Goal: Find contact information: Find contact information

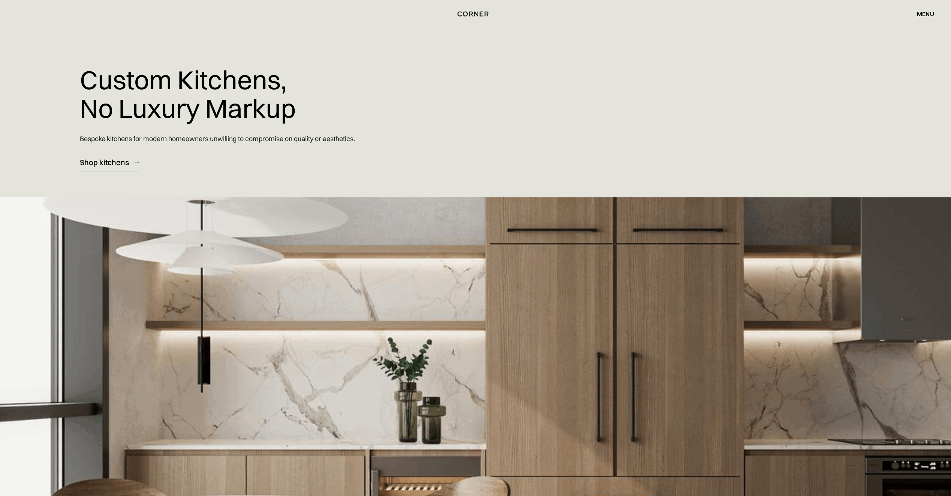
click at [927, 11] on div "menu" at bounding box center [925, 14] width 17 height 6
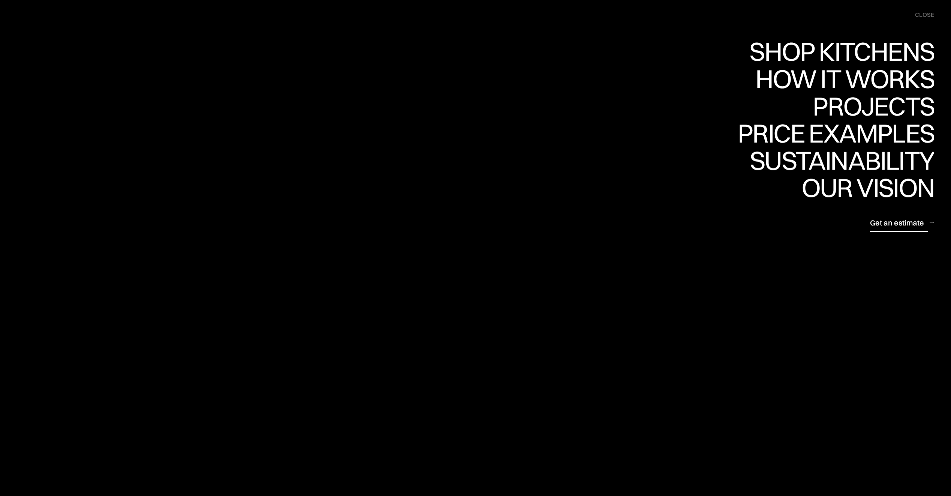
click at [0, 0] on div "Get an estimate" at bounding box center [0, 0] width 0 height 0
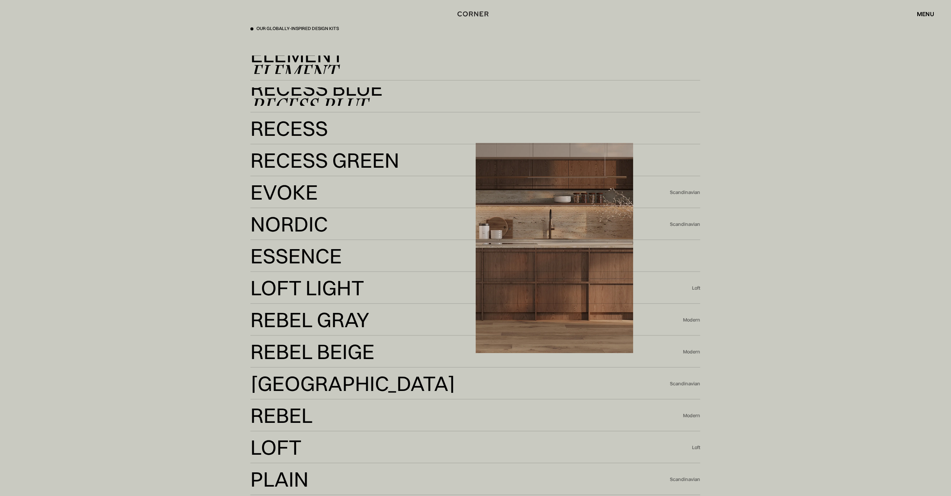
scroll to position [2174, 0]
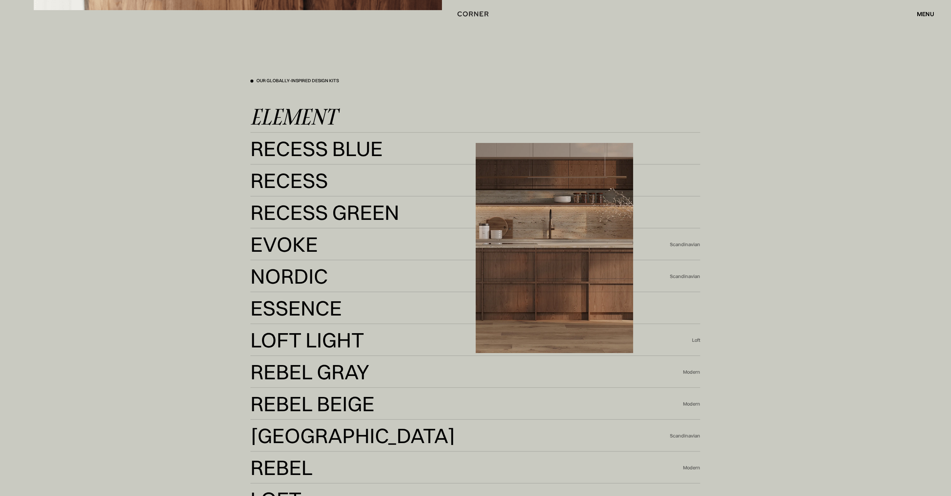
click at [298, 121] on div "Element" at bounding box center [293, 117] width 86 height 18
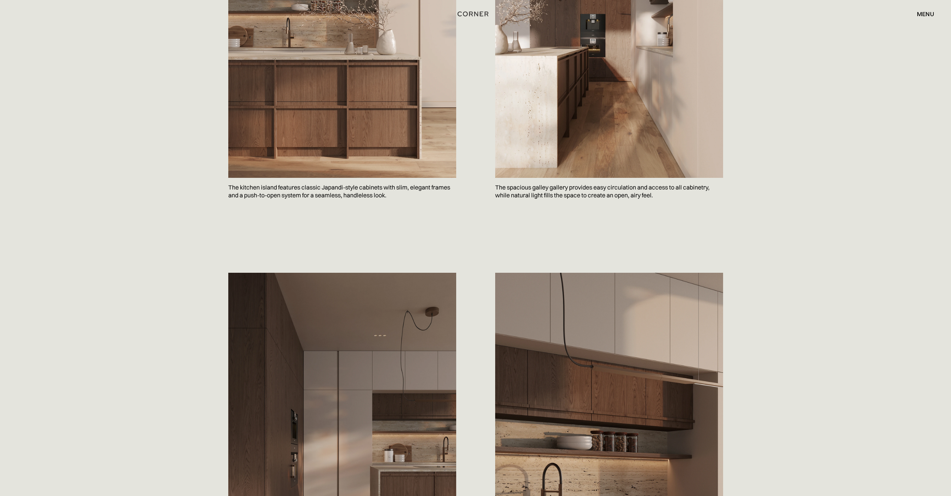
scroll to position [750, 0]
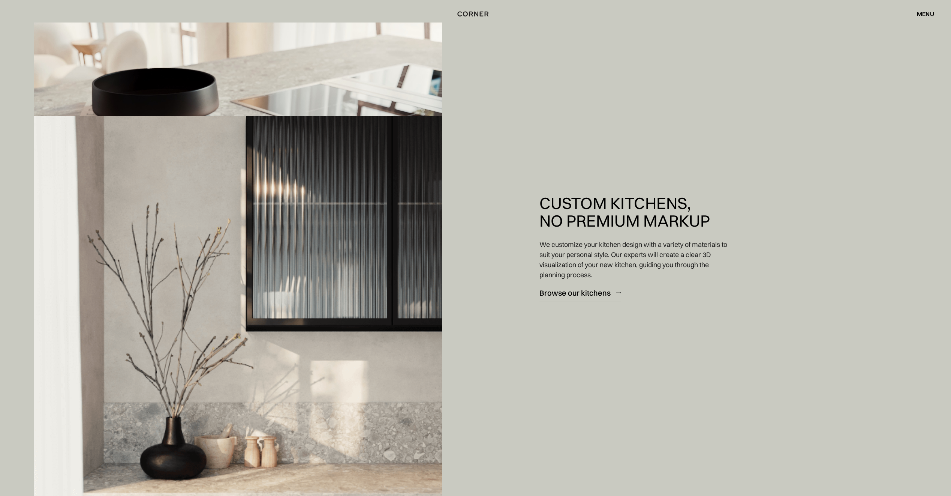
scroll to position [1537, 0]
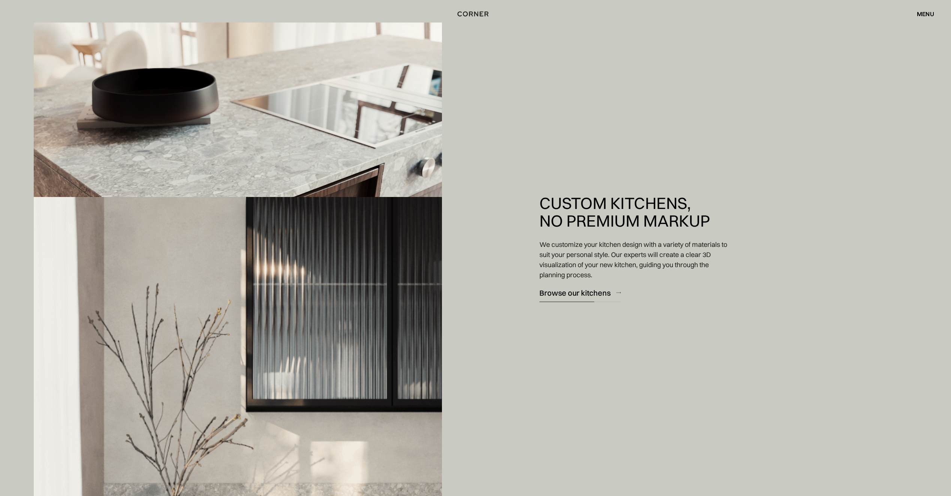
click at [563, 291] on div "Browse our kitchens" at bounding box center [574, 292] width 71 height 10
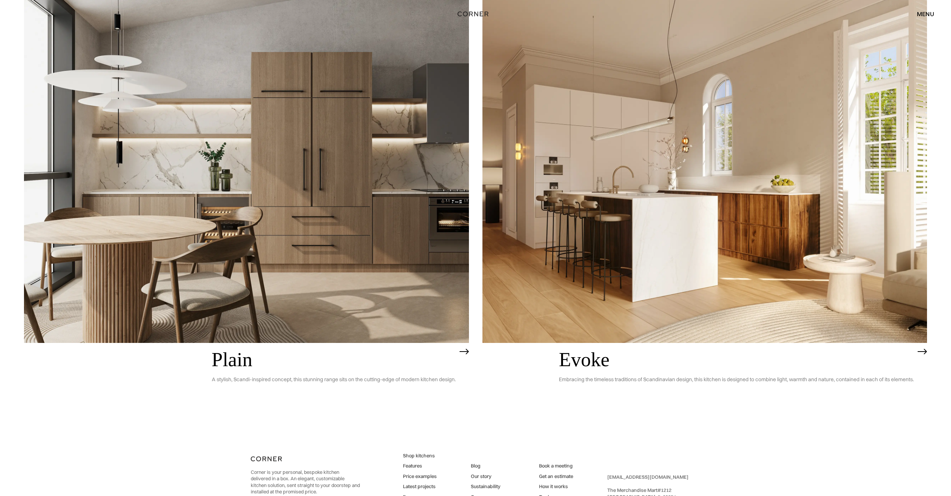
scroll to position [2959, 0]
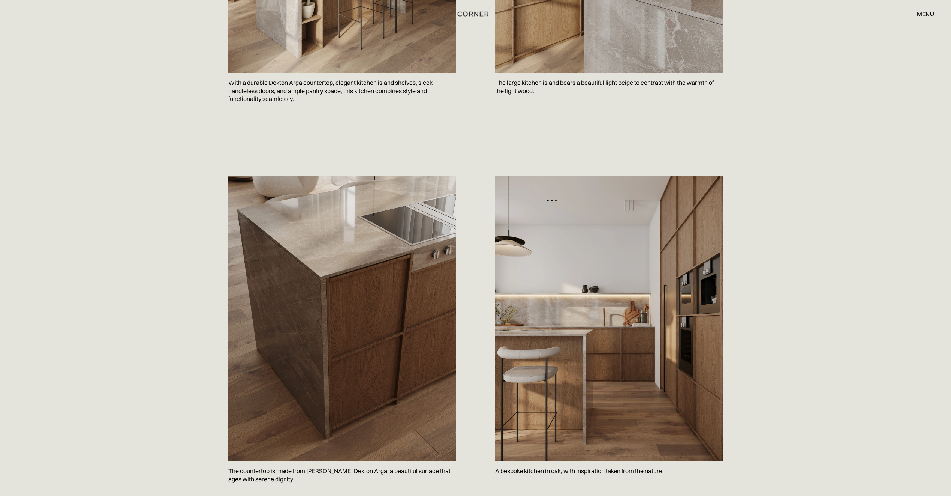
scroll to position [525, 0]
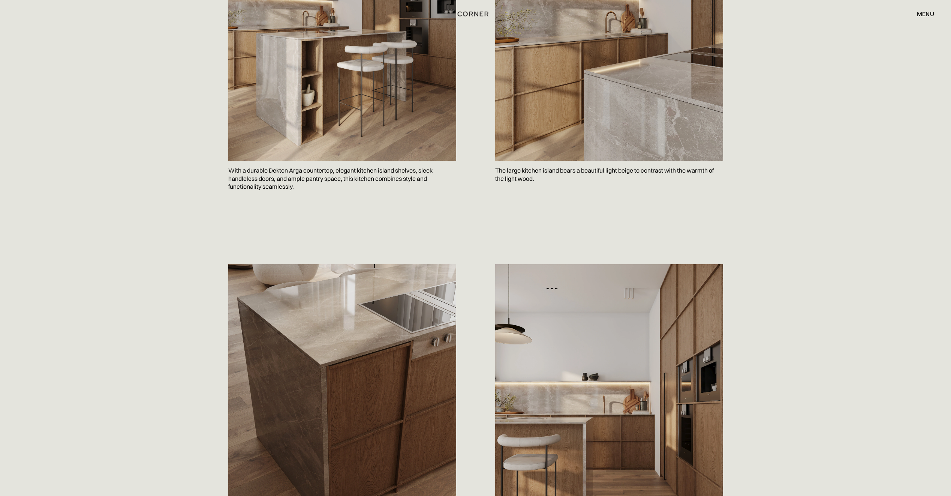
click at [913, 17] on div "menu close" at bounding box center [921, 13] width 25 height 13
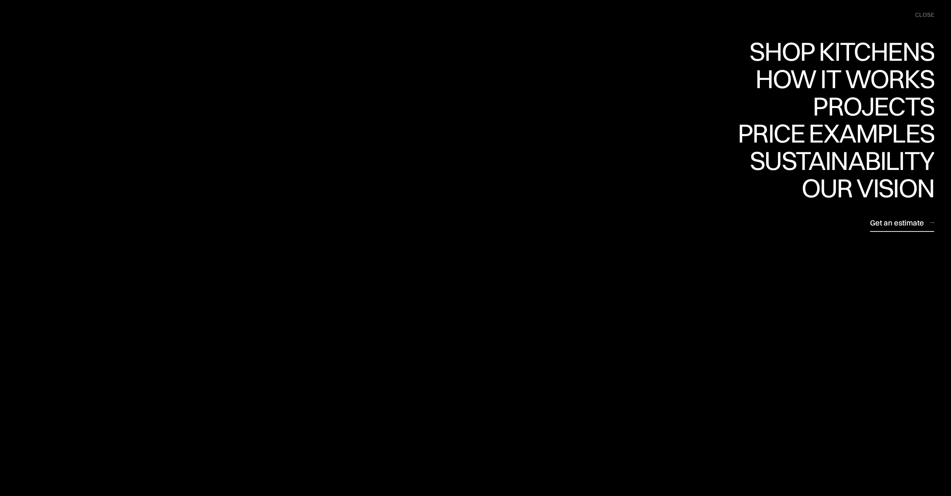
click at [881, 225] on div "Get an estimate" at bounding box center [897, 222] width 54 height 10
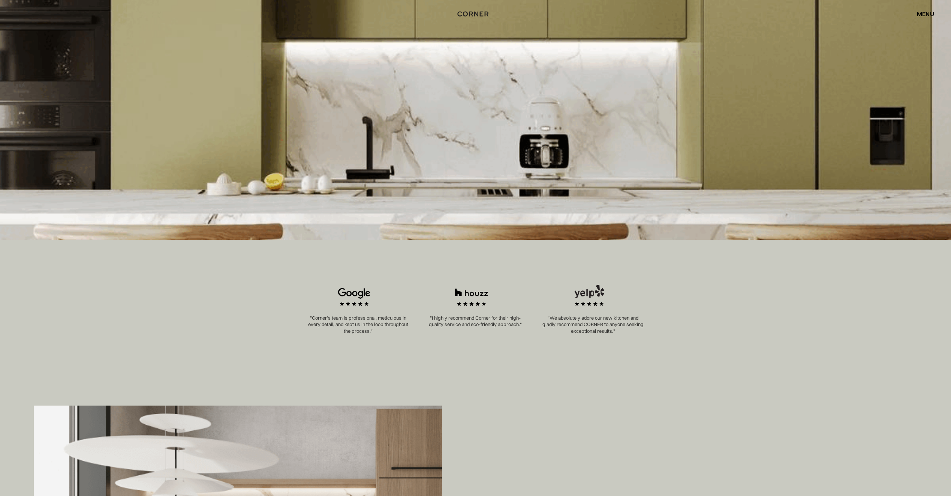
scroll to position [150, 0]
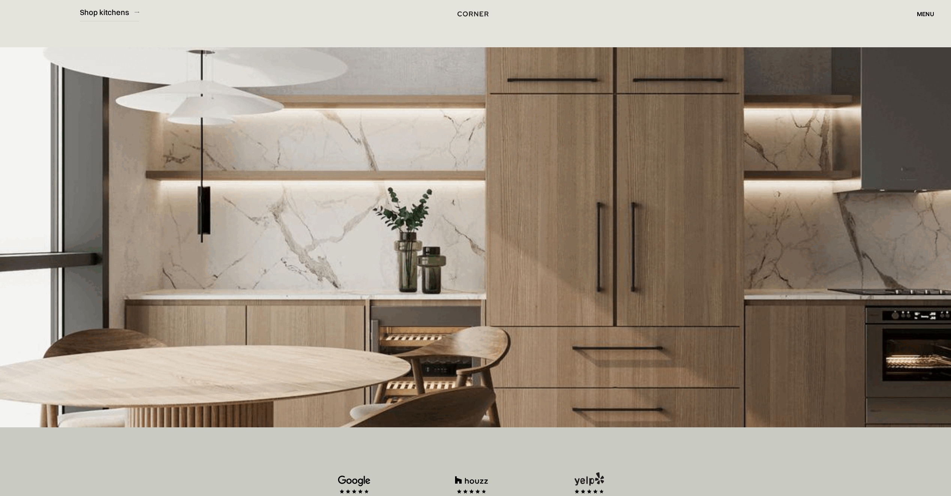
click at [128, 17] on div "Shop Kitchens Shop Kitchens How it works How it works Projects Projects Price e…" at bounding box center [475, 13] width 951 height 13
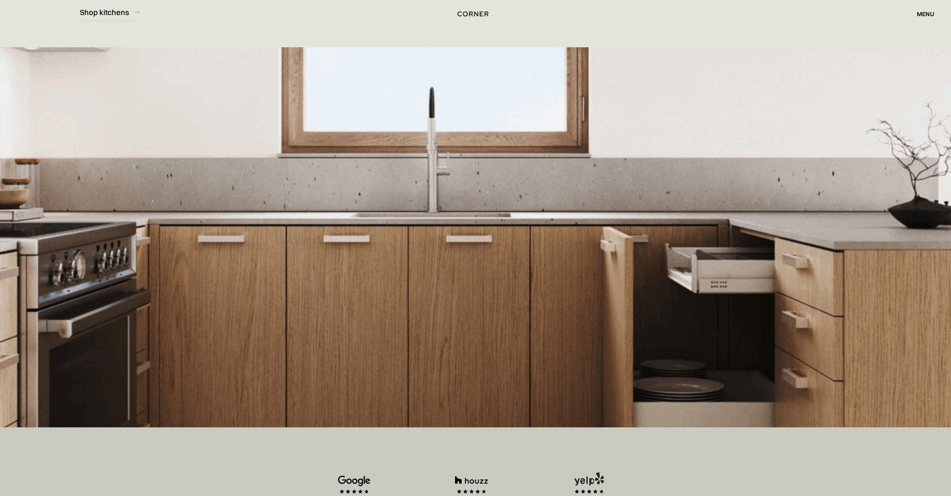
click at [122, 8] on div "Shop Kitchens Shop Kitchens How it works How it works Projects Projects Price e…" at bounding box center [475, 13] width 951 height 13
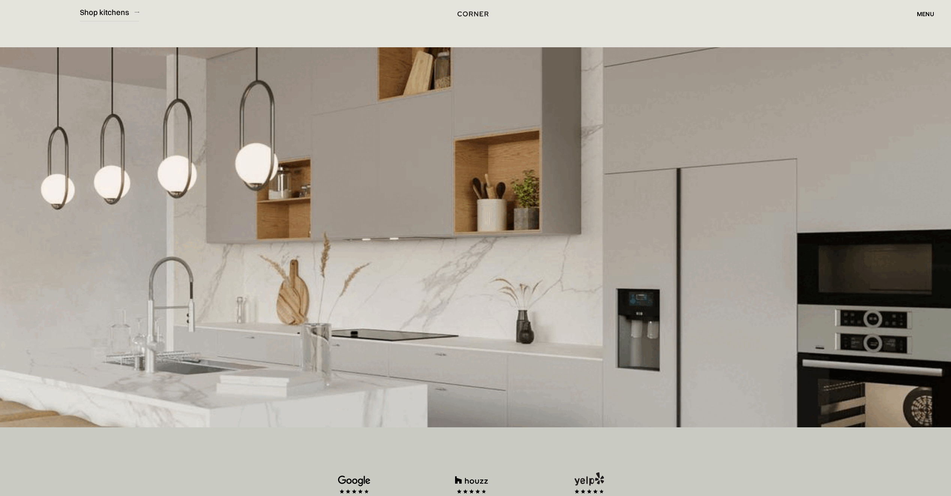
click at [120, 12] on div "Shop Kitchens Shop Kitchens How it works How it works Projects Projects Price e…" at bounding box center [475, 13] width 951 height 13
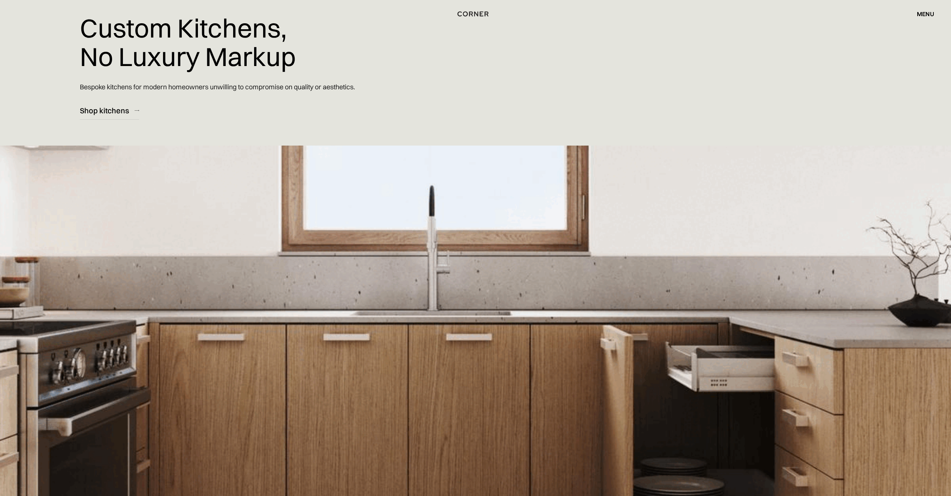
scroll to position [0, 0]
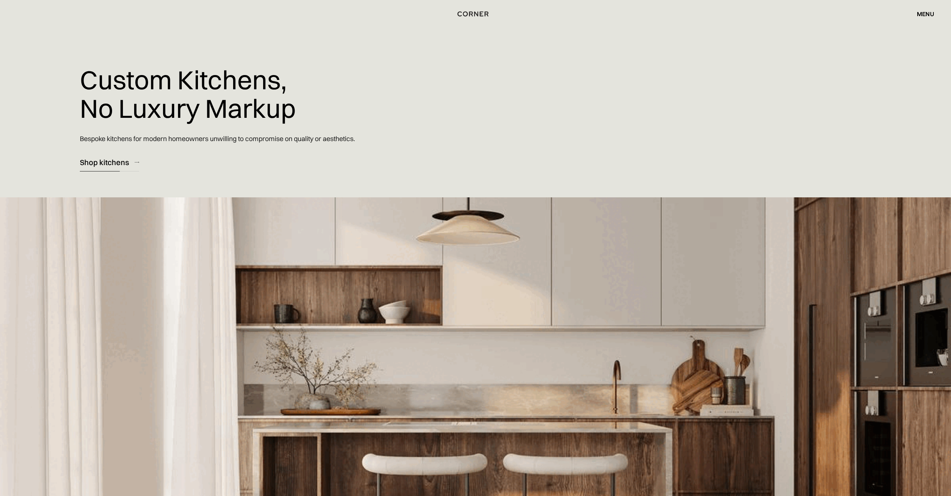
click at [137, 161] on link "Shop kitchens" at bounding box center [109, 162] width 59 height 18
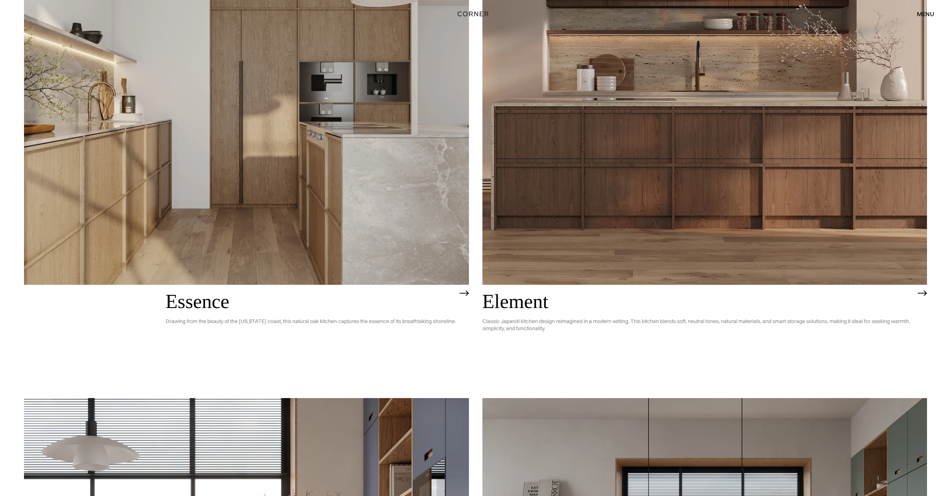
scroll to position [637, 0]
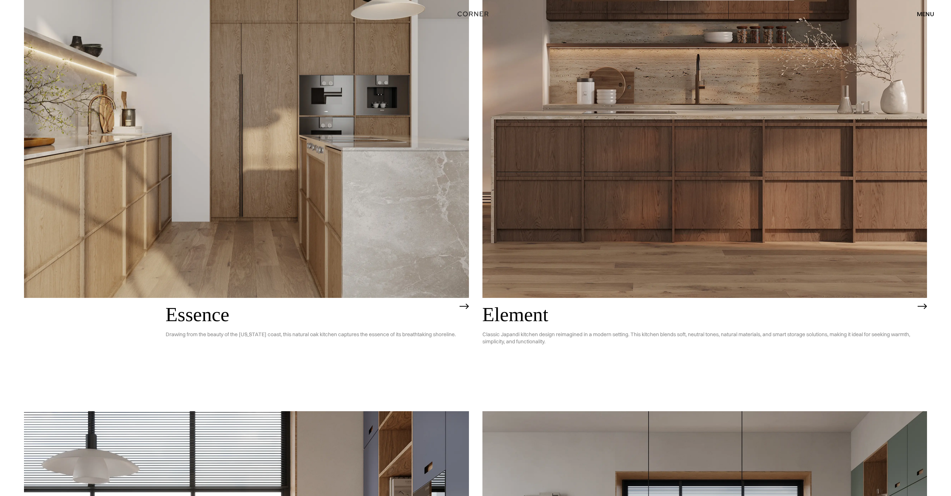
click at [252, 244] on img at bounding box center [246, 120] width 445 height 356
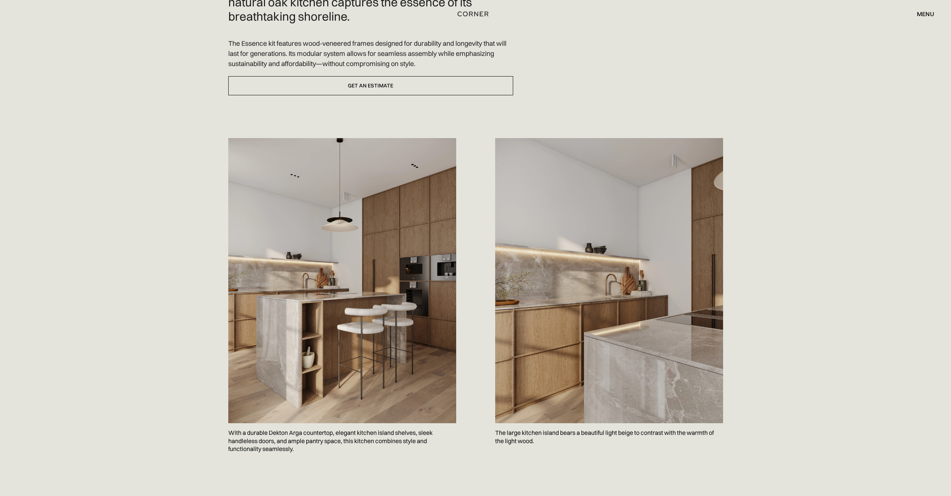
scroll to position [337, 0]
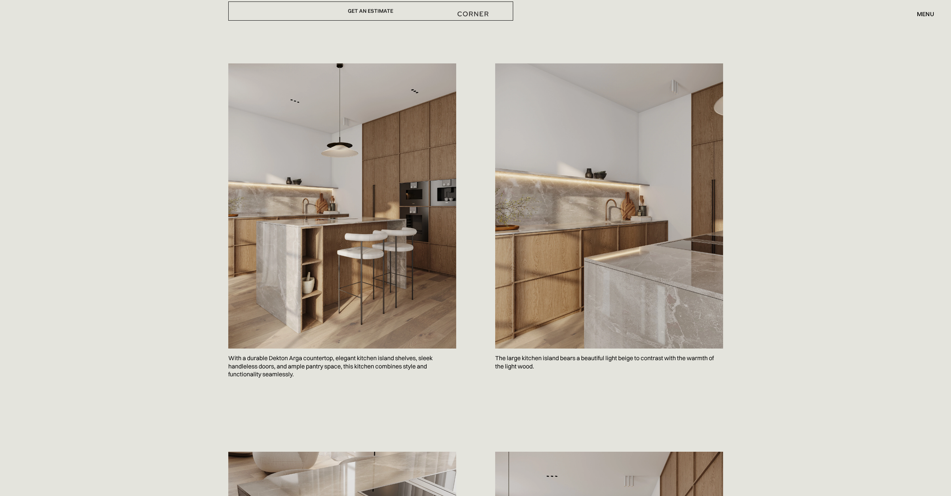
click at [345, 14] on div "Shop Kitchens Shop Kitchens How it works How it works Projects Projects Price e…" at bounding box center [475, 13] width 951 height 13
click at [382, 7] on div "Shop Kitchens Shop Kitchens How it works How it works Projects Projects Price e…" at bounding box center [475, 14] width 951 height 28
click at [383, 10] on div "Shop Kitchens Shop Kitchens How it works How it works Projects Projects Price e…" at bounding box center [475, 13] width 951 height 13
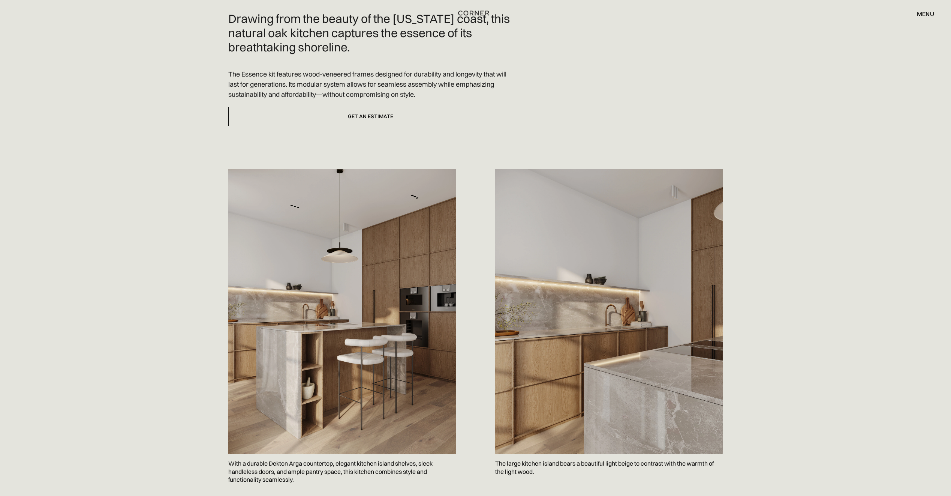
scroll to position [225, 0]
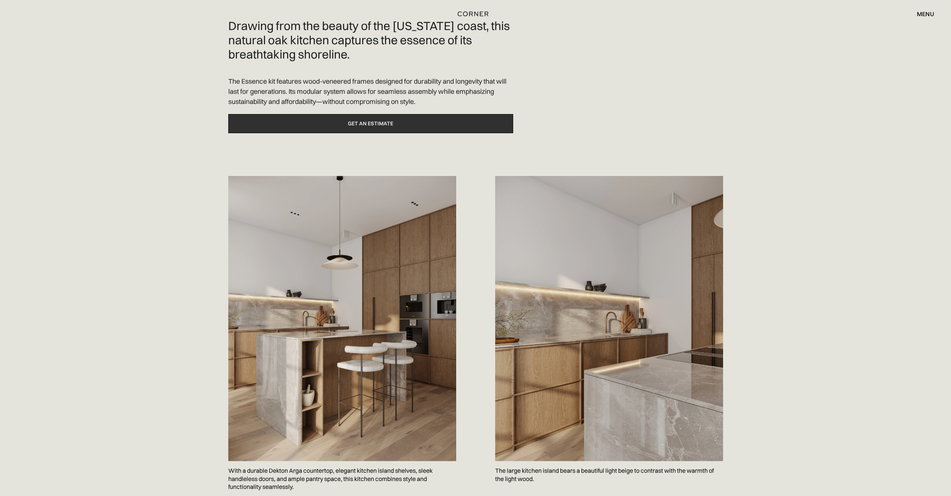
click at [415, 126] on link "Get an estimate" at bounding box center [370, 123] width 285 height 19
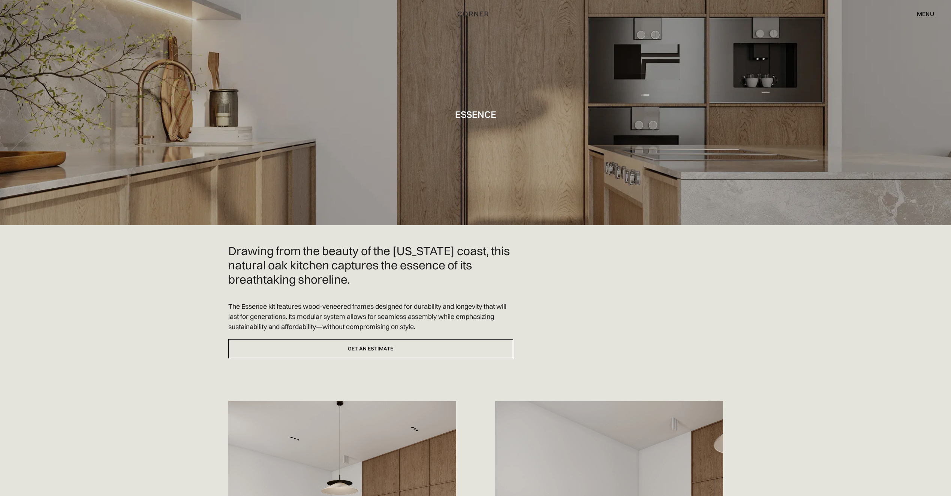
drag, startPoint x: 210, startPoint y: 346, endPoint x: 171, endPoint y: 159, distance: 191.2
click at [928, 12] on div "menu" at bounding box center [925, 14] width 17 height 6
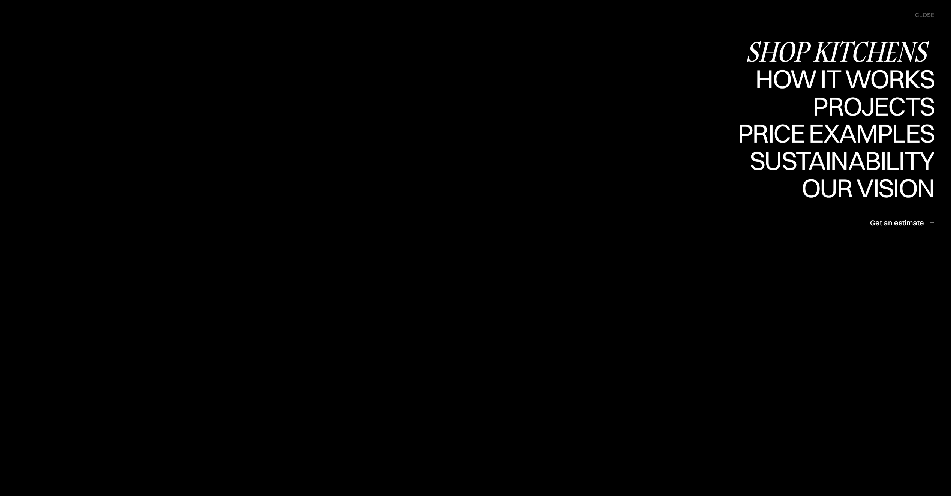
click at [840, 52] on div "Shop Kitchens" at bounding box center [840, 51] width 189 height 26
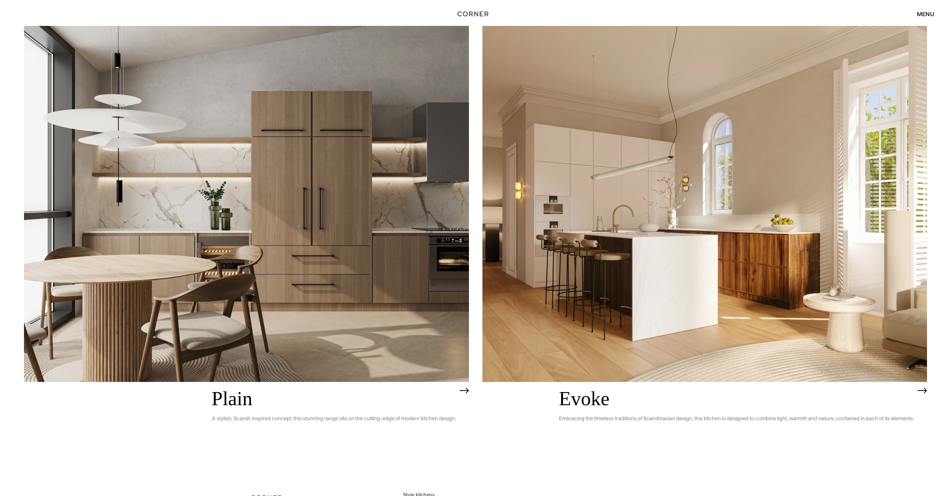
scroll to position [2959, 0]
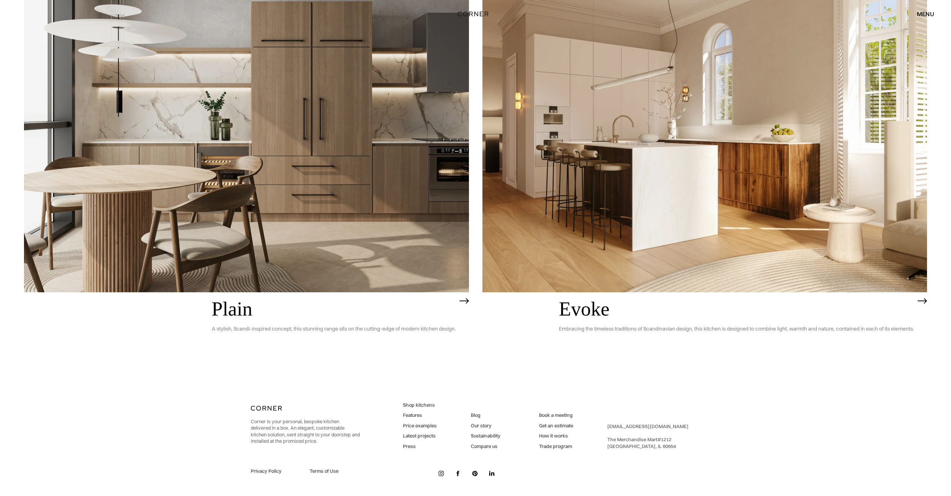
click at [649, 427] on link "[EMAIL_ADDRESS][DOMAIN_NAME]" at bounding box center [647, 426] width 81 height 6
click at [648, 429] on link "[EMAIL_ADDRESS][DOMAIN_NAME]" at bounding box center [647, 426] width 81 height 6
click at [647, 427] on link "[EMAIL_ADDRESS][DOMAIN_NAME]" at bounding box center [647, 426] width 81 height 6
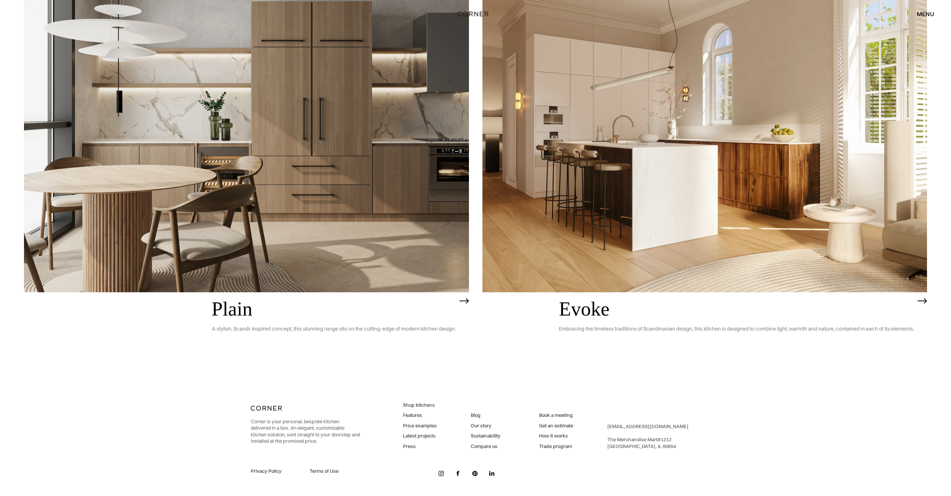
click at [647, 427] on link "[EMAIL_ADDRESS][DOMAIN_NAME]" at bounding box center [647, 426] width 81 height 6
drag, startPoint x: 673, startPoint y: 425, endPoint x: 605, endPoint y: 425, distance: 67.8
click at [605, 425] on div "Corner is your personal, bespoke kitchen delivered in a box. An elegant, custom…" at bounding box center [476, 440] width 450 height 111
copy link "[EMAIL_ADDRESS][DOMAIN_NAME]"
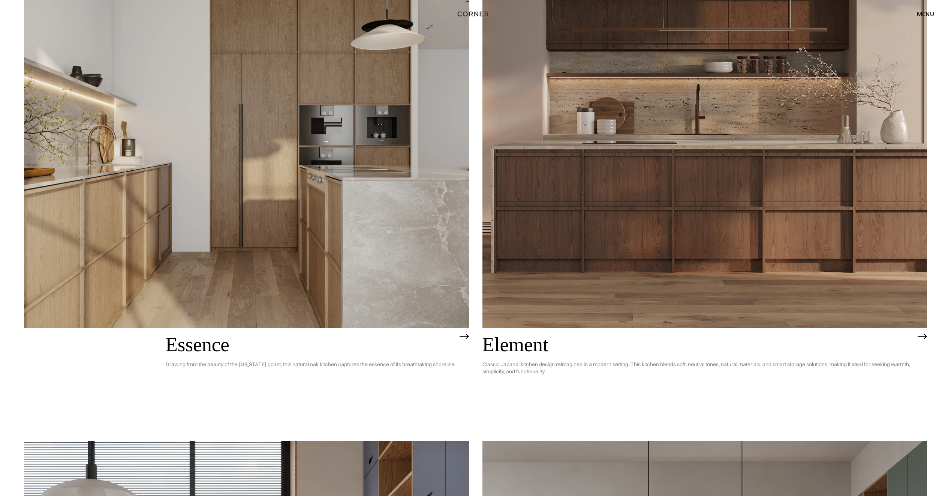
scroll to position [448, 0]
